Goal: Task Accomplishment & Management: Manage account settings

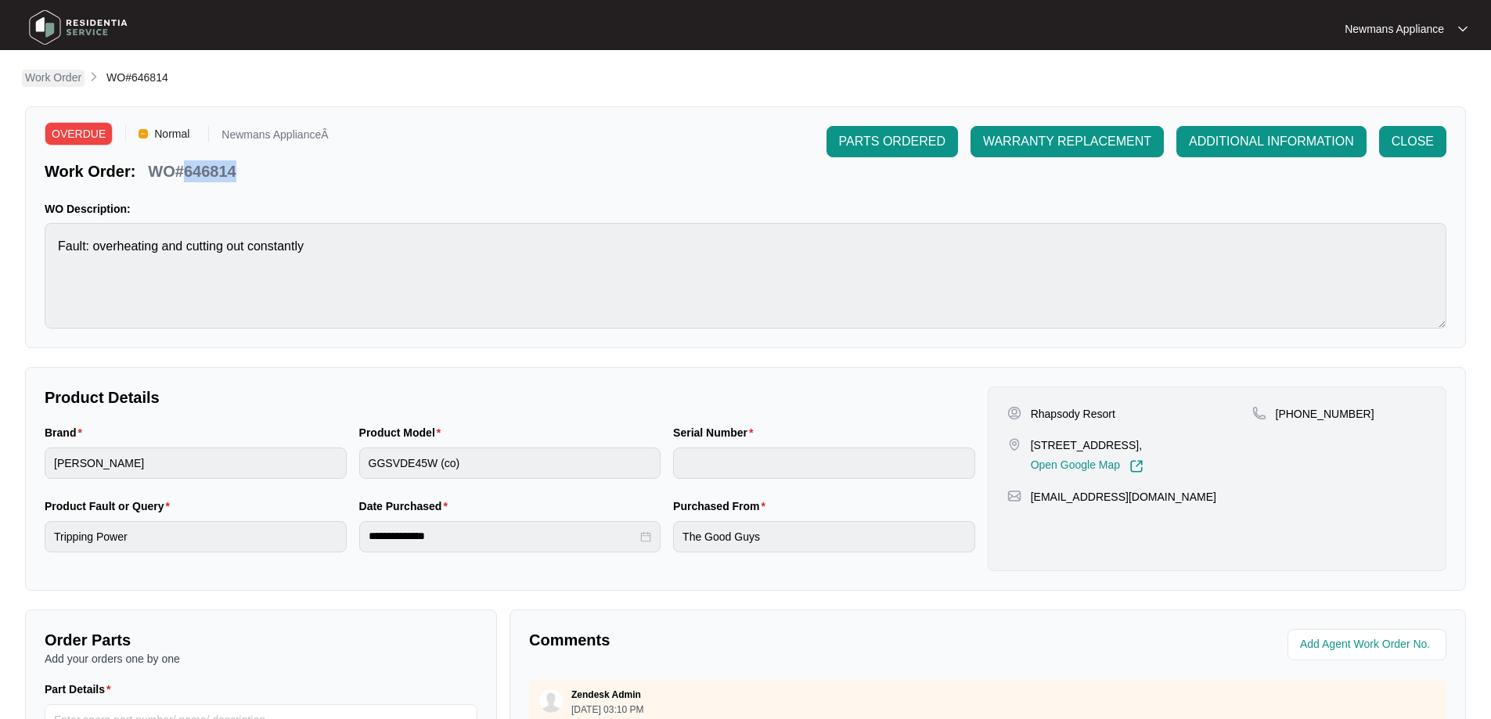
click at [64, 81] on p "Work Order" at bounding box center [53, 78] width 56 height 16
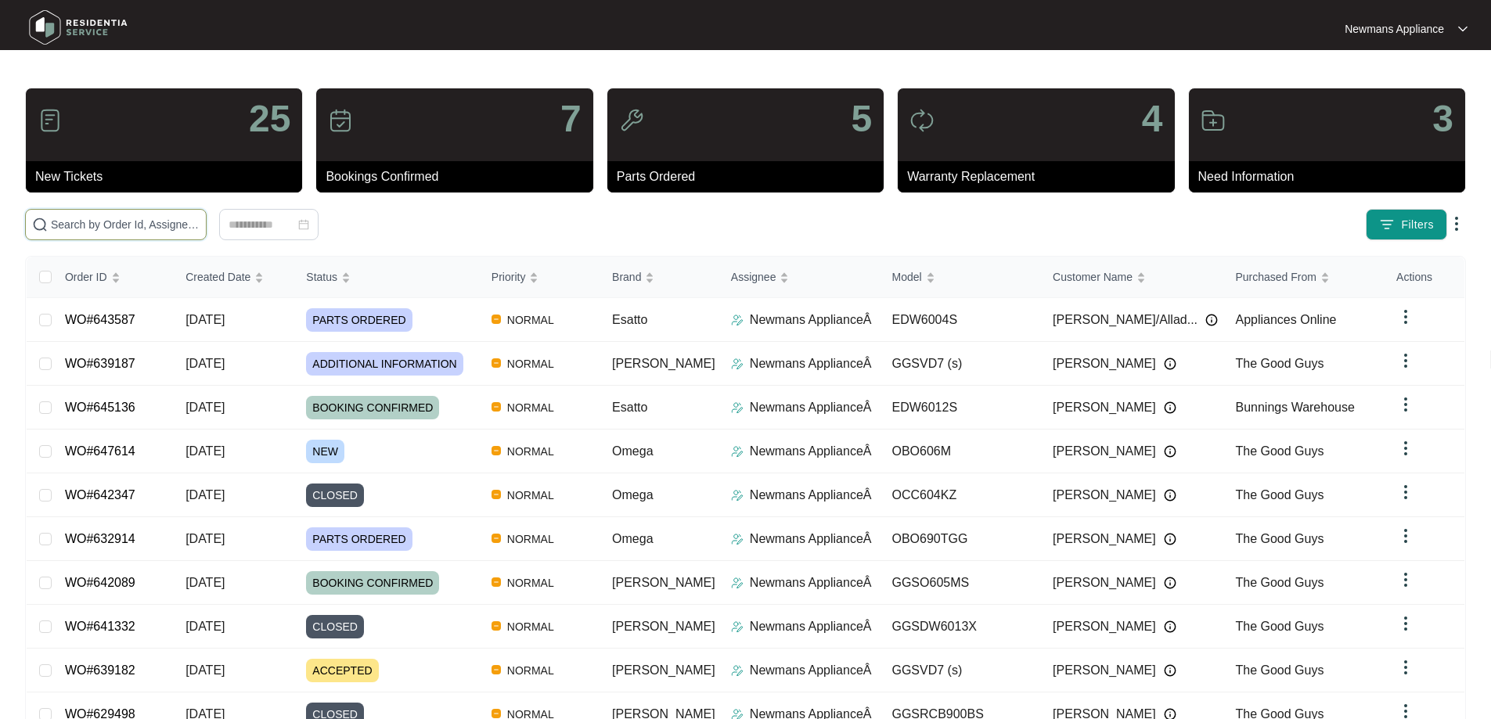
click at [200, 232] on input "text" at bounding box center [125, 224] width 149 height 17
paste input "647614"
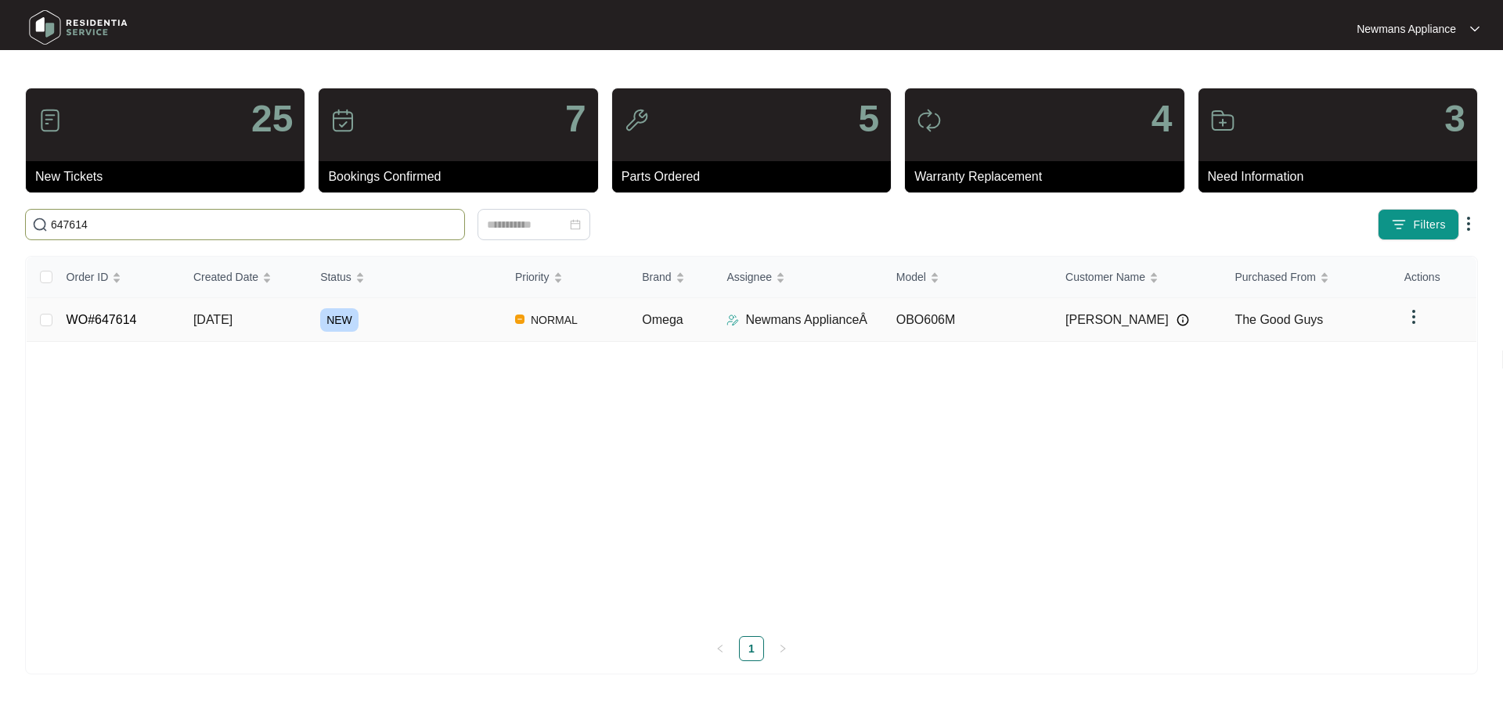
type input "647614"
click at [233, 332] on td "[DATE]" at bounding box center [244, 320] width 127 height 44
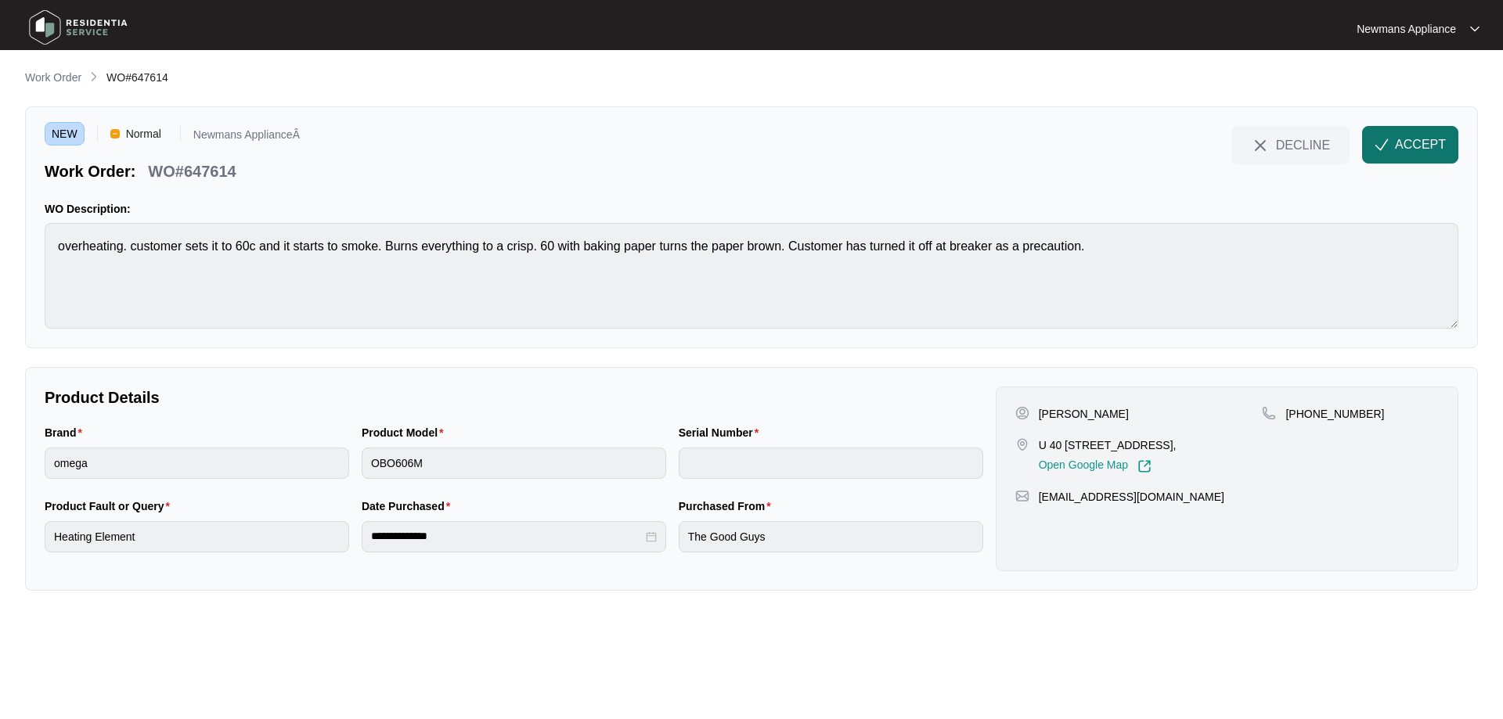
click at [1418, 151] on span "ACCEPT" at bounding box center [1420, 144] width 51 height 19
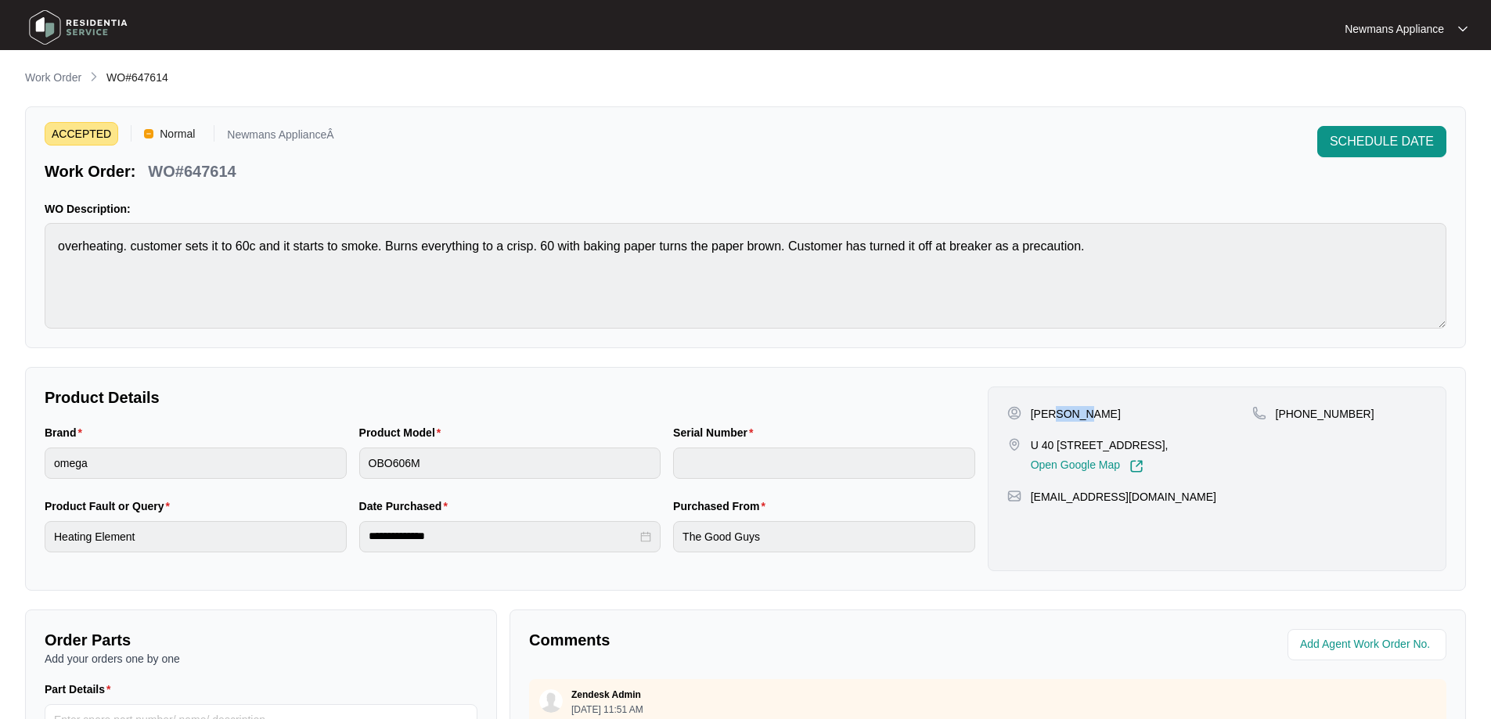
drag, startPoint x: 1050, startPoint y: 413, endPoint x: 1073, endPoint y: 412, distance: 22.7
click at [1073, 412] on p "[PERSON_NAME]" at bounding box center [1076, 414] width 90 height 16
copy p "[PERSON_NAME]"
drag, startPoint x: 1032, startPoint y: 413, endPoint x: 1043, endPoint y: 415, distance: 11.1
click at [1043, 415] on p "[PERSON_NAME]" at bounding box center [1076, 414] width 90 height 16
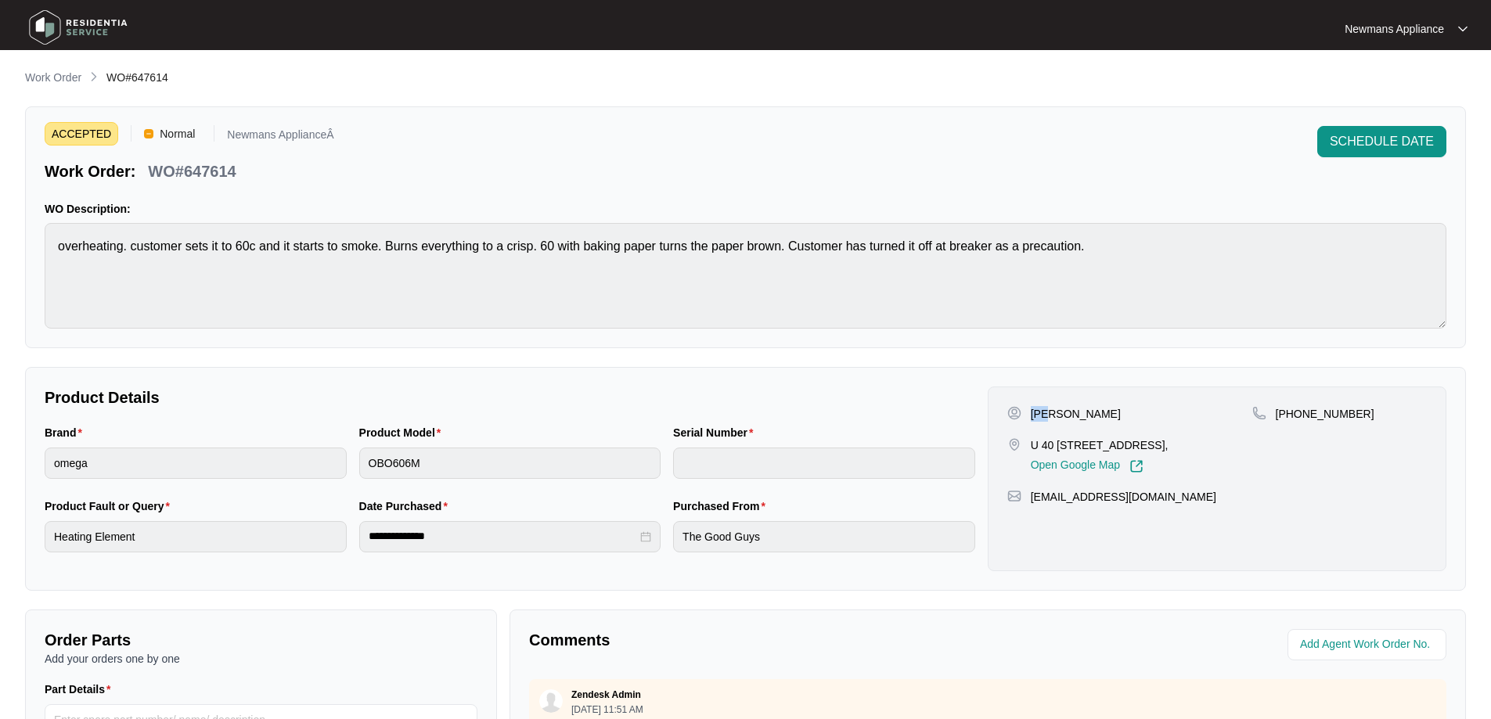
copy p "[PERSON_NAME]"
drag, startPoint x: 1043, startPoint y: 447, endPoint x: 1133, endPoint y: 449, distance: 90.0
click at [1133, 449] on p "U 40 [STREET_ADDRESS]," at bounding box center [1100, 446] width 138 height 16
copy p "[STREET_ADDRESS]"
drag, startPoint x: 1138, startPoint y: 447, endPoint x: 1215, endPoint y: 449, distance: 76.7
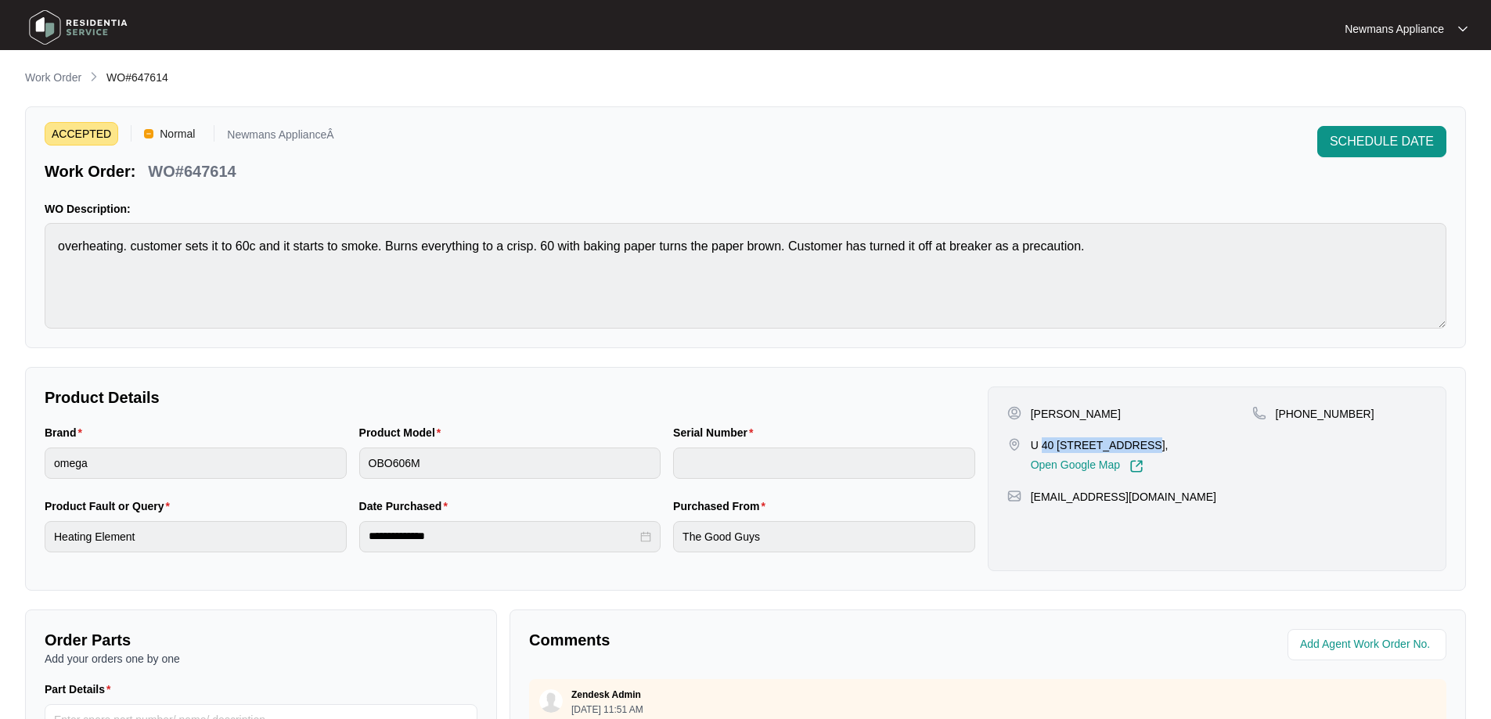
click at [1169, 449] on p "U 40 [STREET_ADDRESS]," at bounding box center [1100, 446] width 138 height 16
copy p "Surfers paradise"
drag, startPoint x: 1351, startPoint y: 415, endPoint x: 1295, endPoint y: 411, distance: 55.7
click at [1295, 411] on div "[PHONE_NUMBER]" at bounding box center [1339, 414] width 175 height 16
copy p "409549690"
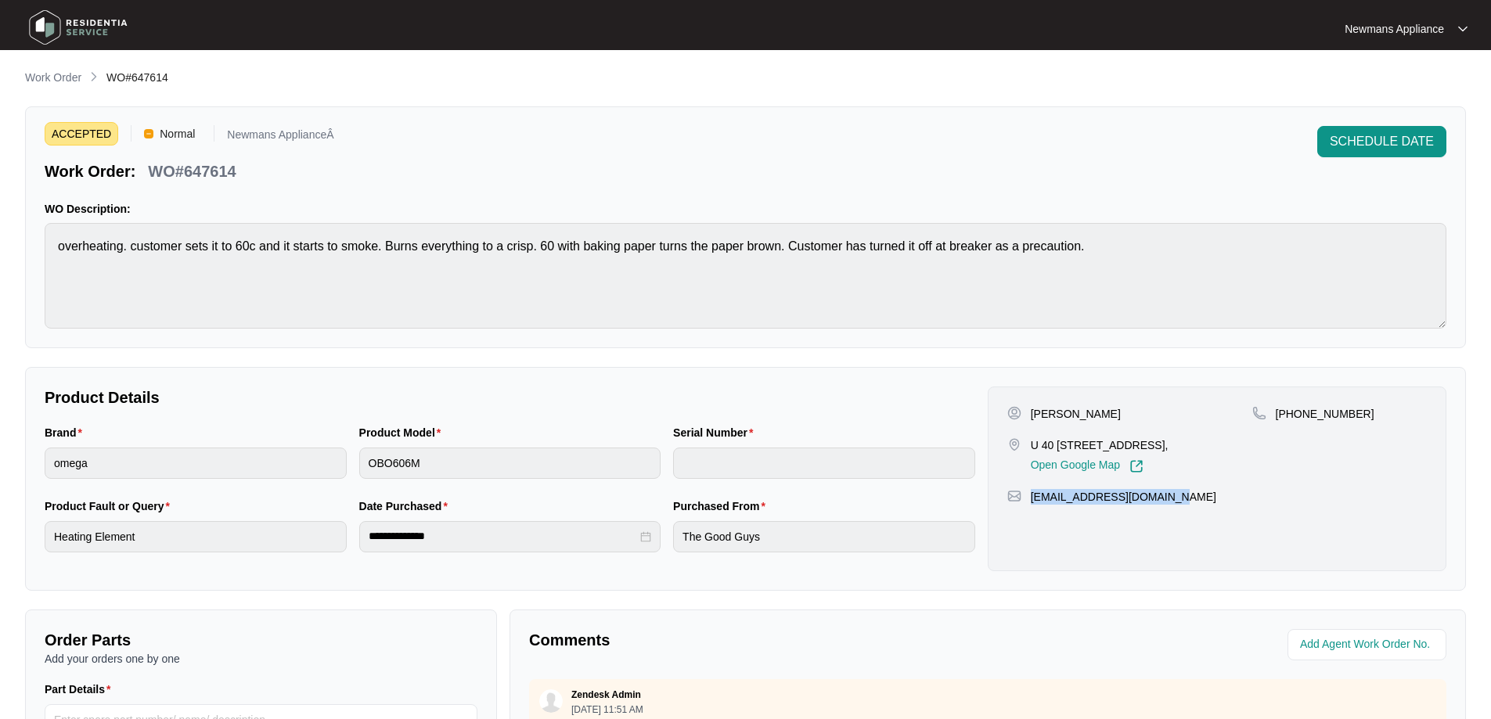
drag, startPoint x: 1165, startPoint y: 513, endPoint x: 1030, endPoint y: 524, distance: 135.9
click at [1030, 524] on div "[PERSON_NAME] U [STREET_ADDRESS], Open Google Map [PHONE_NUMBER] [EMAIL_ADDRESS…" at bounding box center [1217, 479] width 459 height 185
copy p "[EMAIL_ADDRESS][DOMAIN_NAME]"
click at [363, 539] on div "**********" at bounding box center [510, 536] width 302 height 31
drag, startPoint x: 133, startPoint y: 76, endPoint x: 168, endPoint y: 77, distance: 34.5
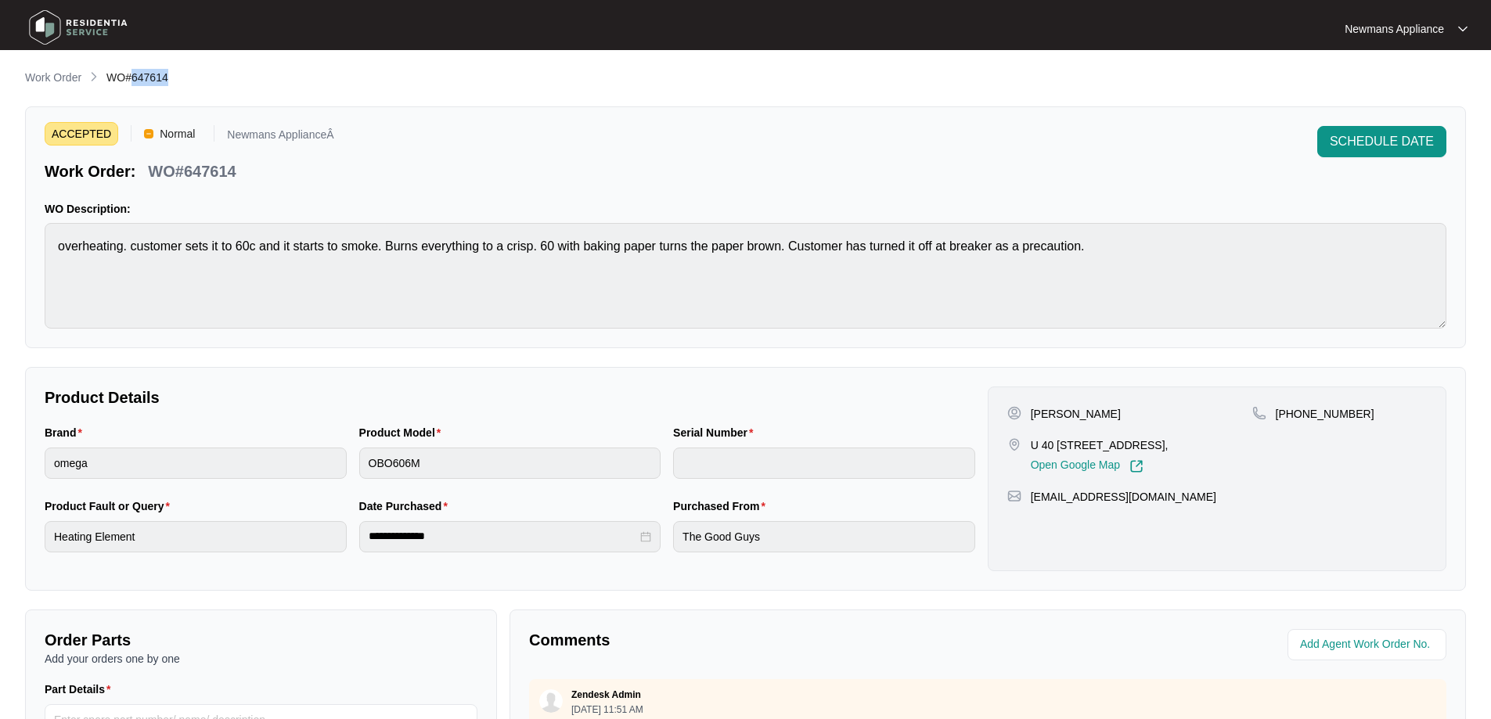
click at [168, 77] on div "Work Order WO#647614" at bounding box center [745, 78] width 1441 height 19
copy span "647614"
